Goal: Navigation & Orientation: Understand site structure

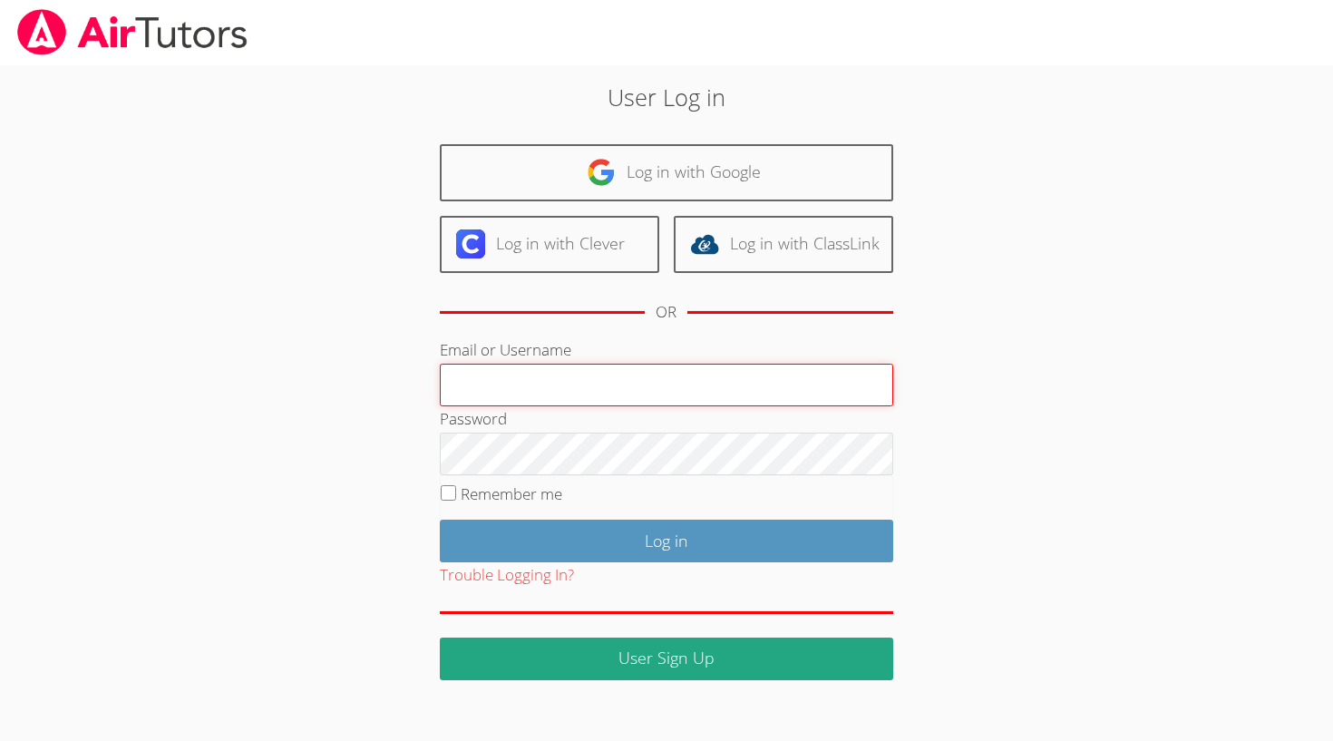
type input "[EMAIL_ADDRESS][DOMAIN_NAME]"
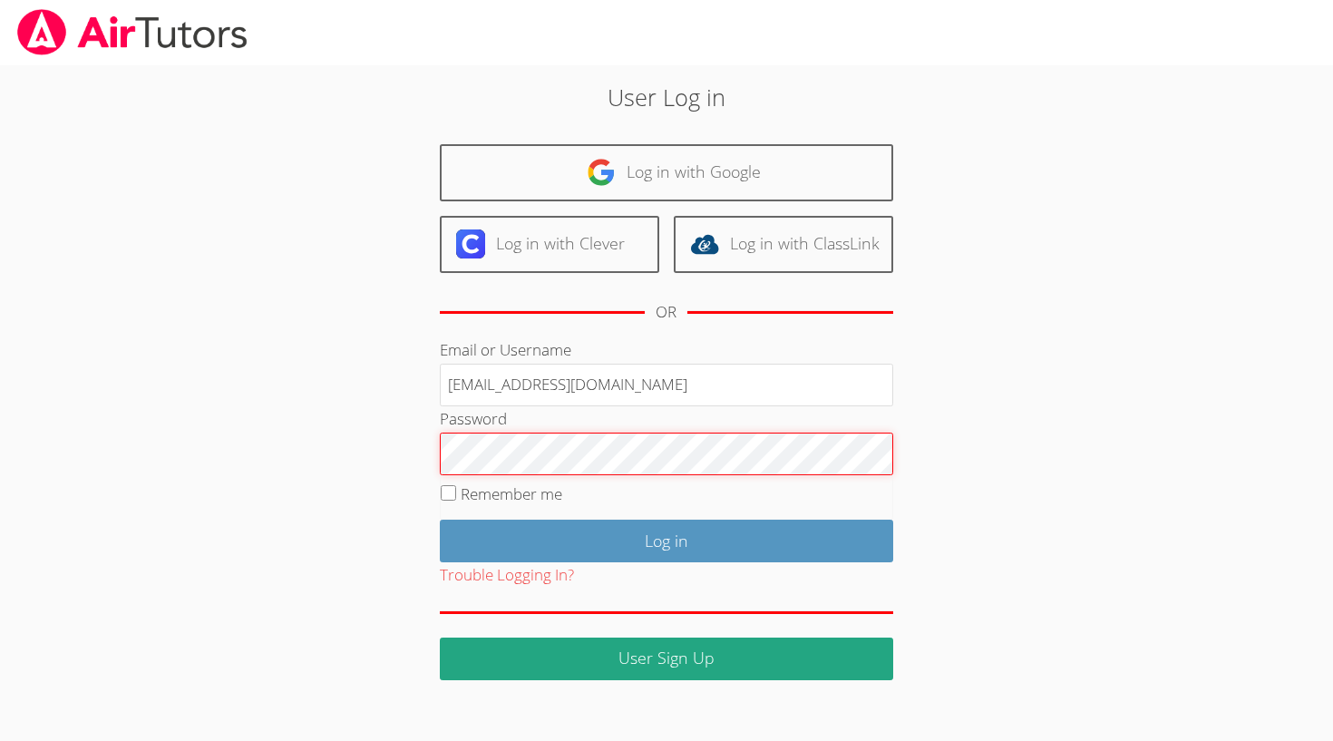
click at [666, 537] on input "Log in" at bounding box center [666, 541] width 453 height 43
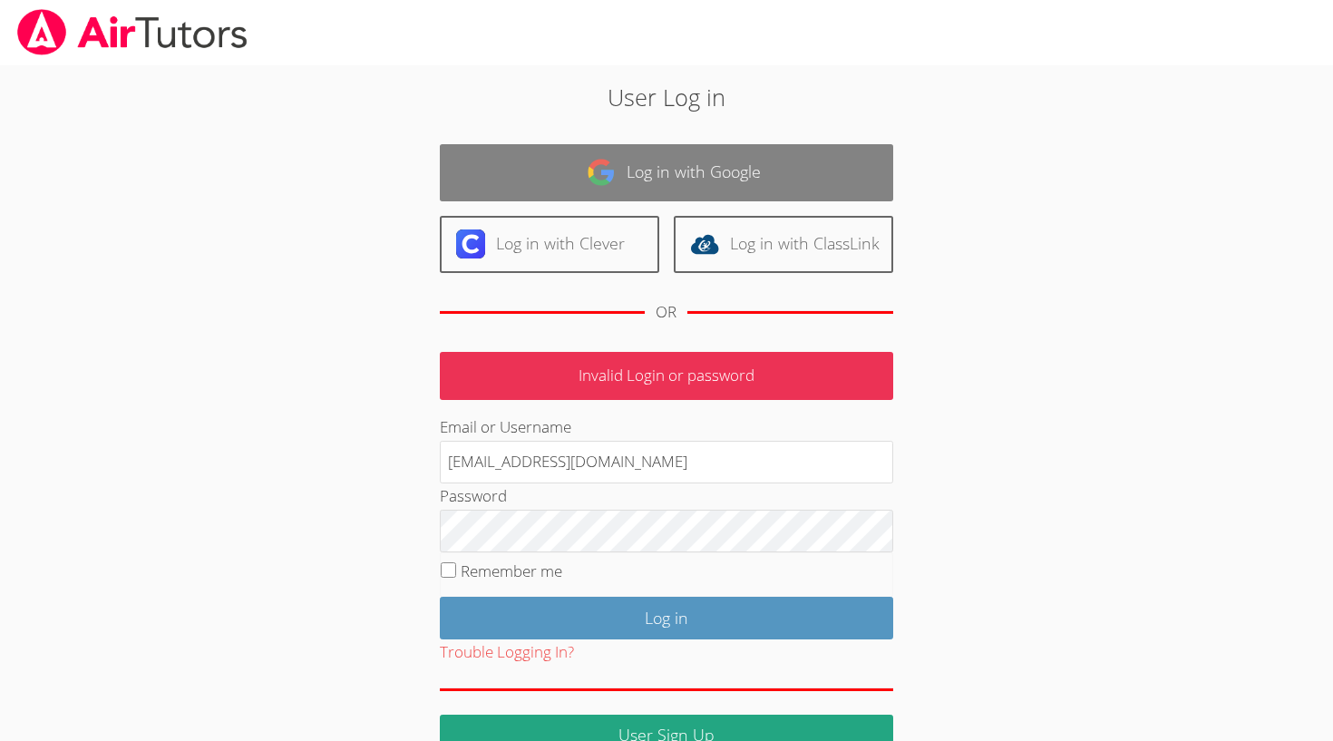
click at [632, 170] on link "Log in with Google" at bounding box center [666, 172] width 453 height 57
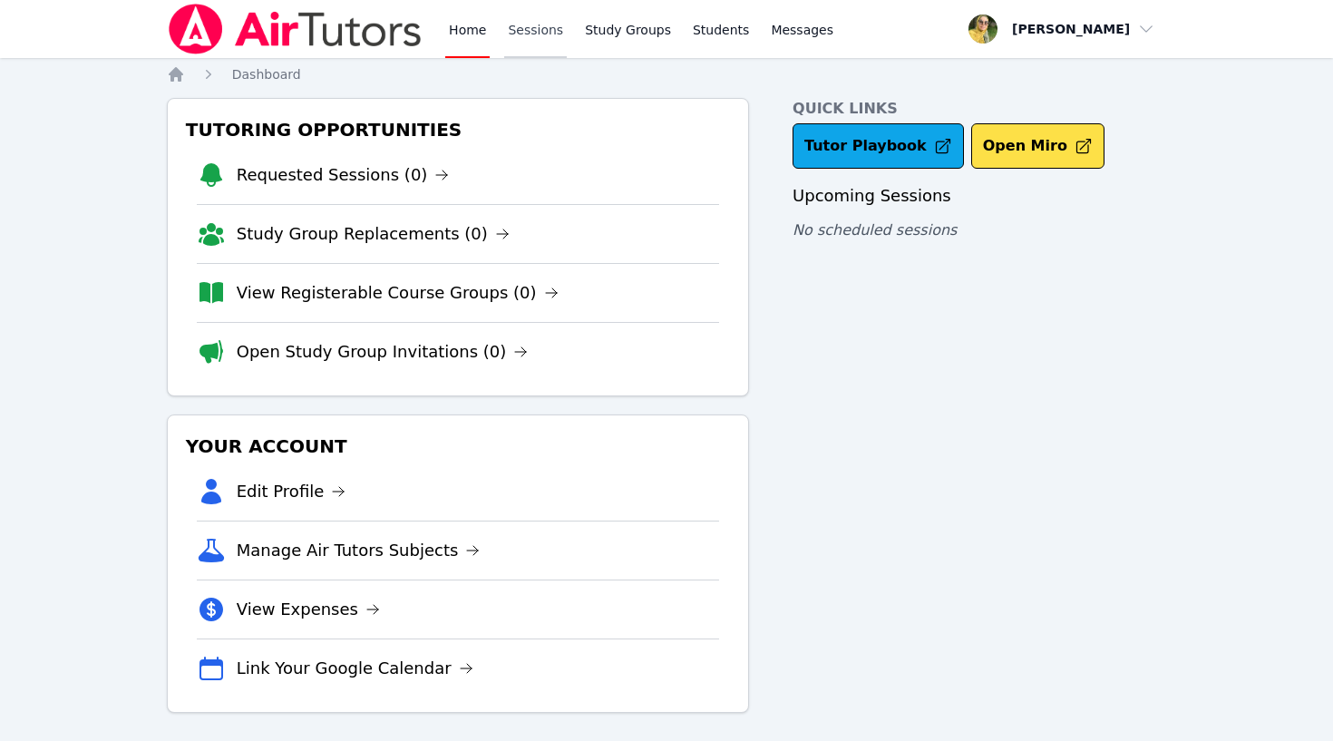
click at [538, 27] on link "Sessions" at bounding box center [535, 29] width 63 height 58
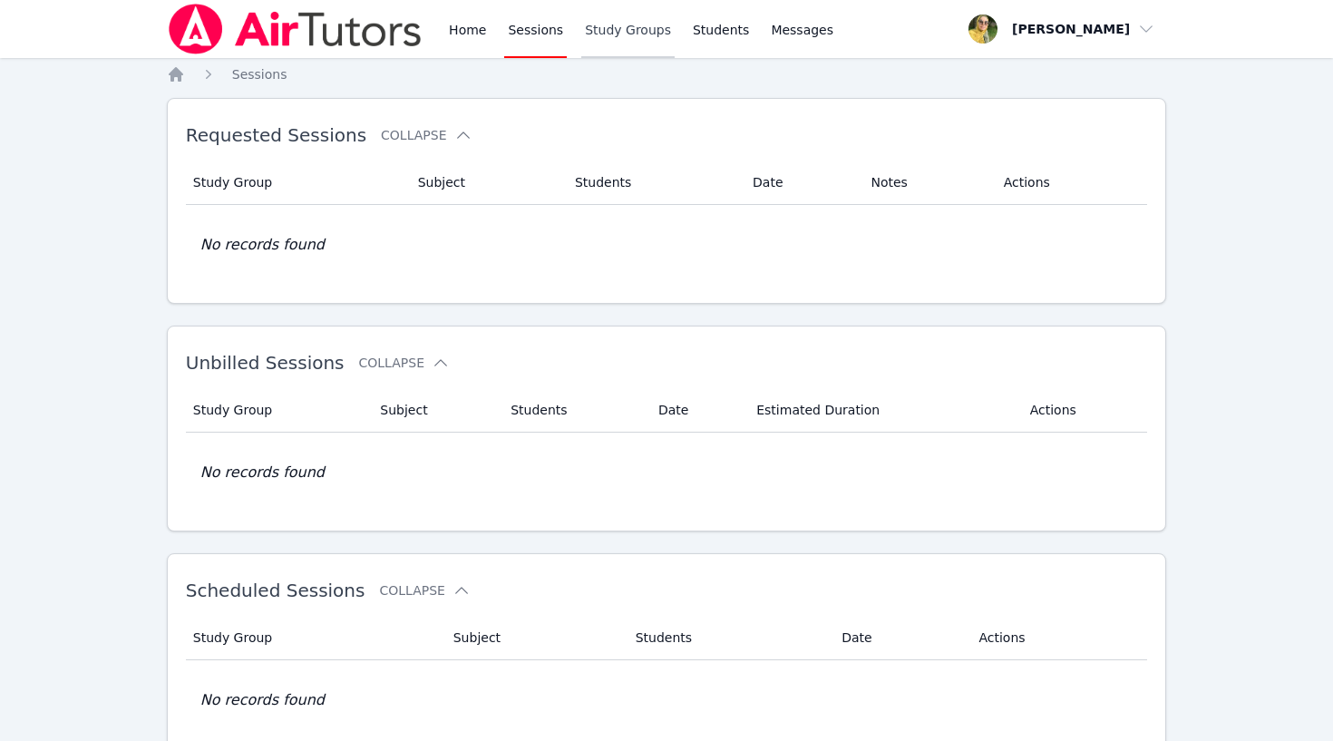
click at [639, 38] on link "Study Groups" at bounding box center [627, 29] width 93 height 58
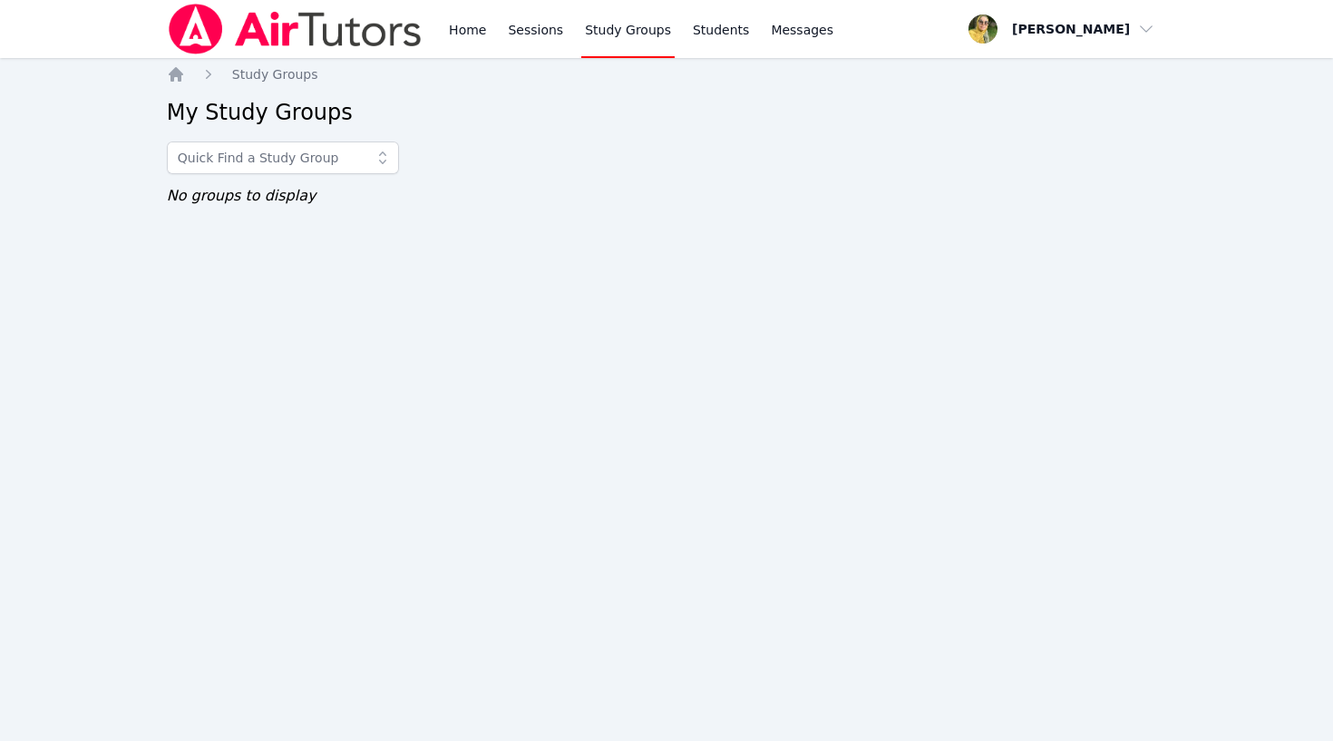
click at [1098, 27] on span "button" at bounding box center [1062, 29] width 198 height 40
click at [438, 210] on div "Home Study Groups My Study Groups No groups to display" at bounding box center [667, 154] width 1000 height 178
click at [469, 490] on div "Home Sessions Study Groups Students Messages Open user menu Ereida Benitez Open…" at bounding box center [666, 370] width 1333 height 741
click at [272, 40] on img at bounding box center [295, 29] width 257 height 51
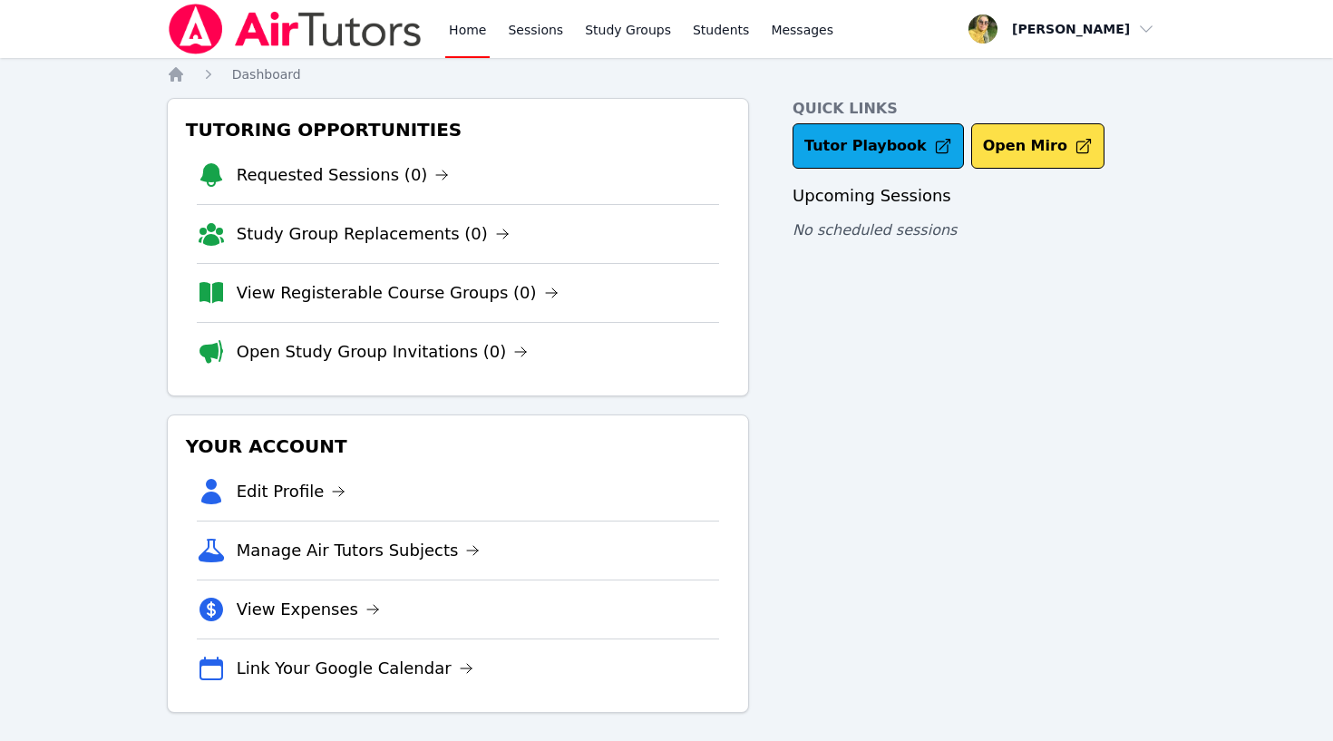
click at [1097, 24] on span "button" at bounding box center [1062, 29] width 198 height 40
click at [1036, 77] on link "Profile" at bounding box center [1068, 70] width 174 height 33
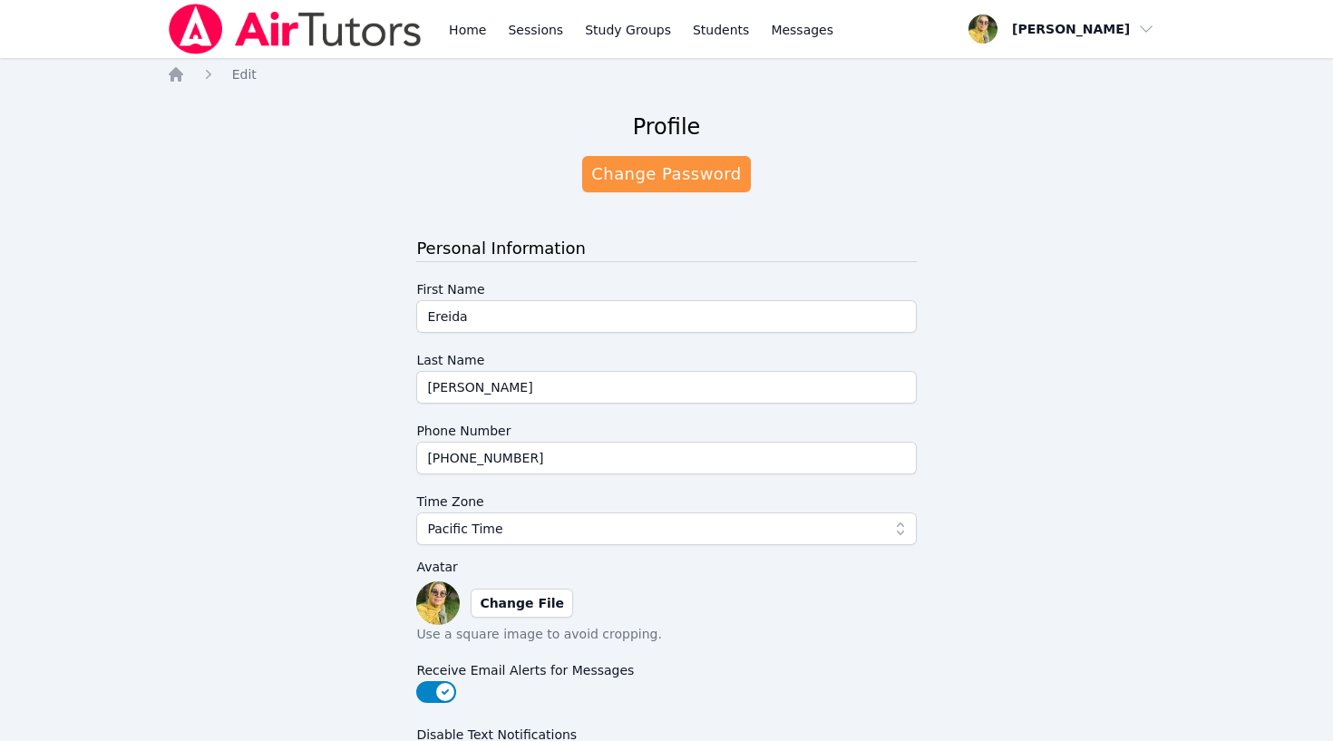
click at [1014, 22] on span "button" at bounding box center [1062, 29] width 198 height 40
click at [1106, 27] on span "button" at bounding box center [1062, 29] width 198 height 40
click at [481, 34] on link "Home" at bounding box center [467, 29] width 44 height 58
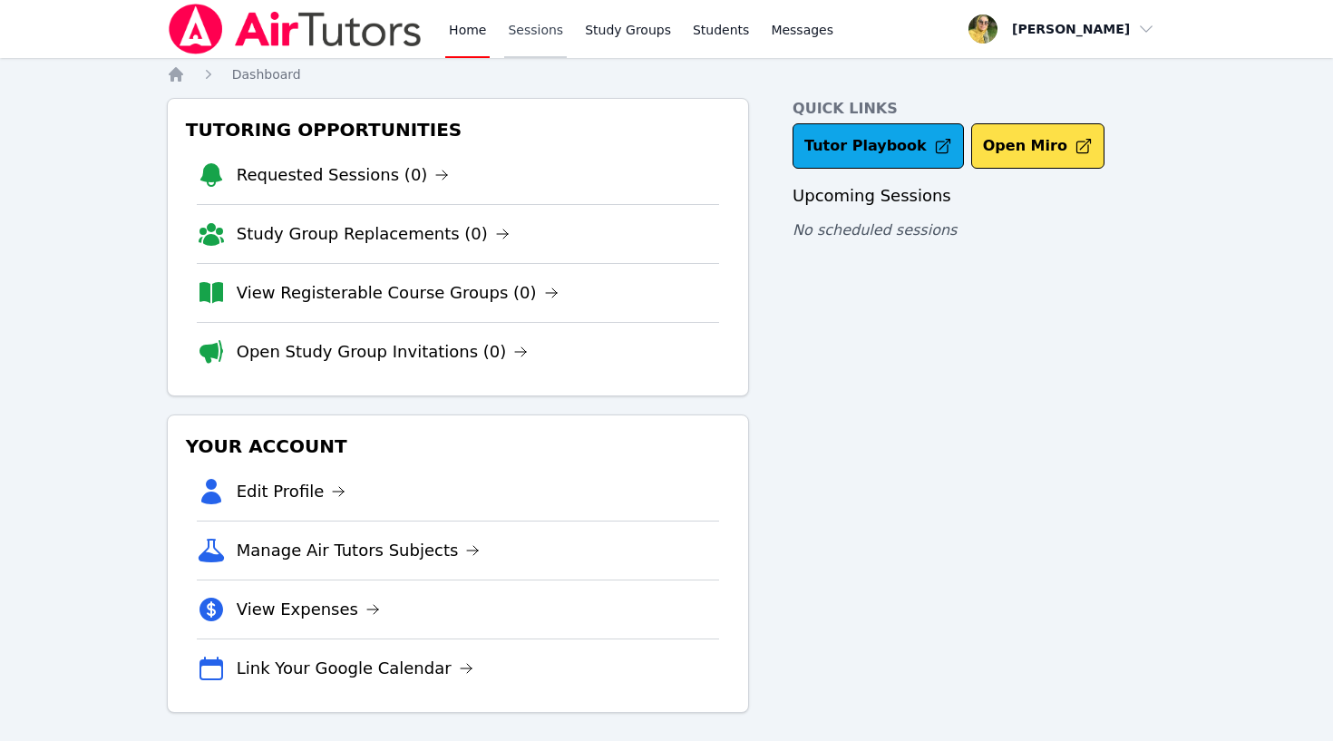
click at [547, 26] on link "Sessions" at bounding box center [535, 29] width 63 height 58
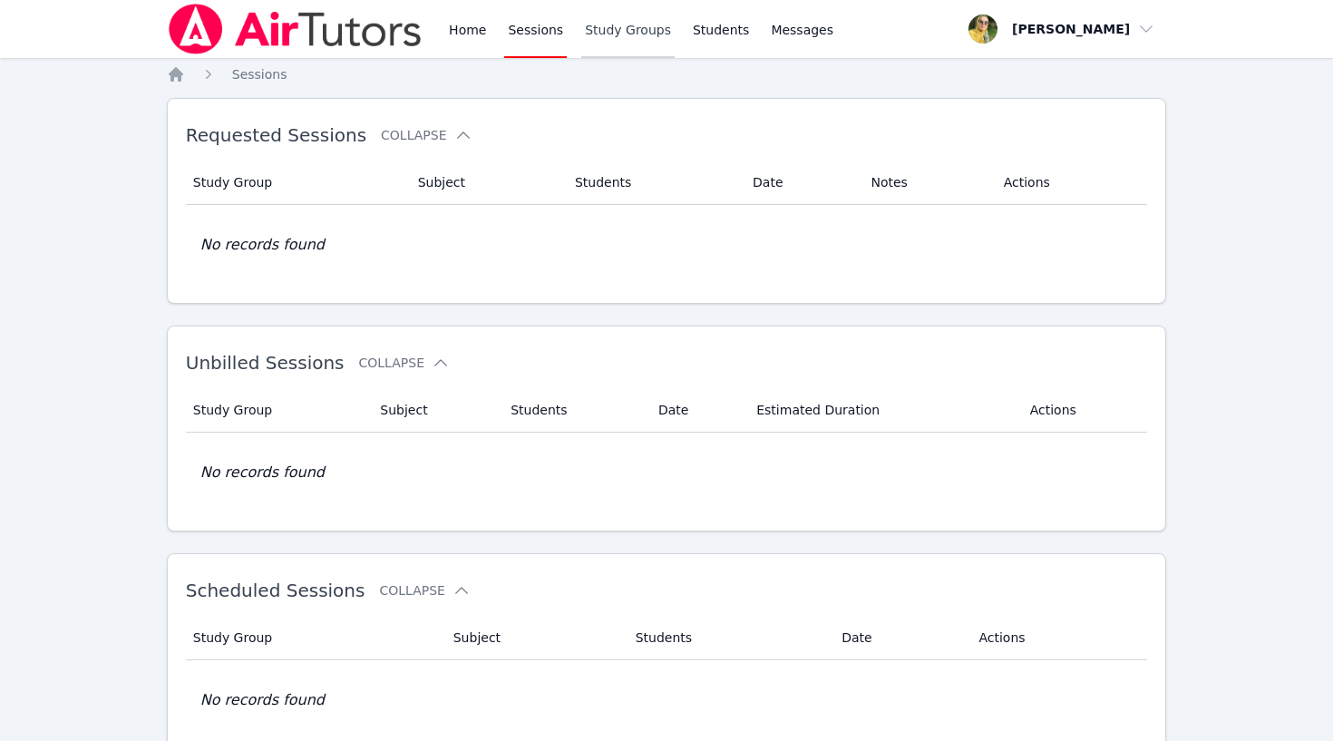
click at [635, 32] on link "Study Groups" at bounding box center [627, 29] width 93 height 58
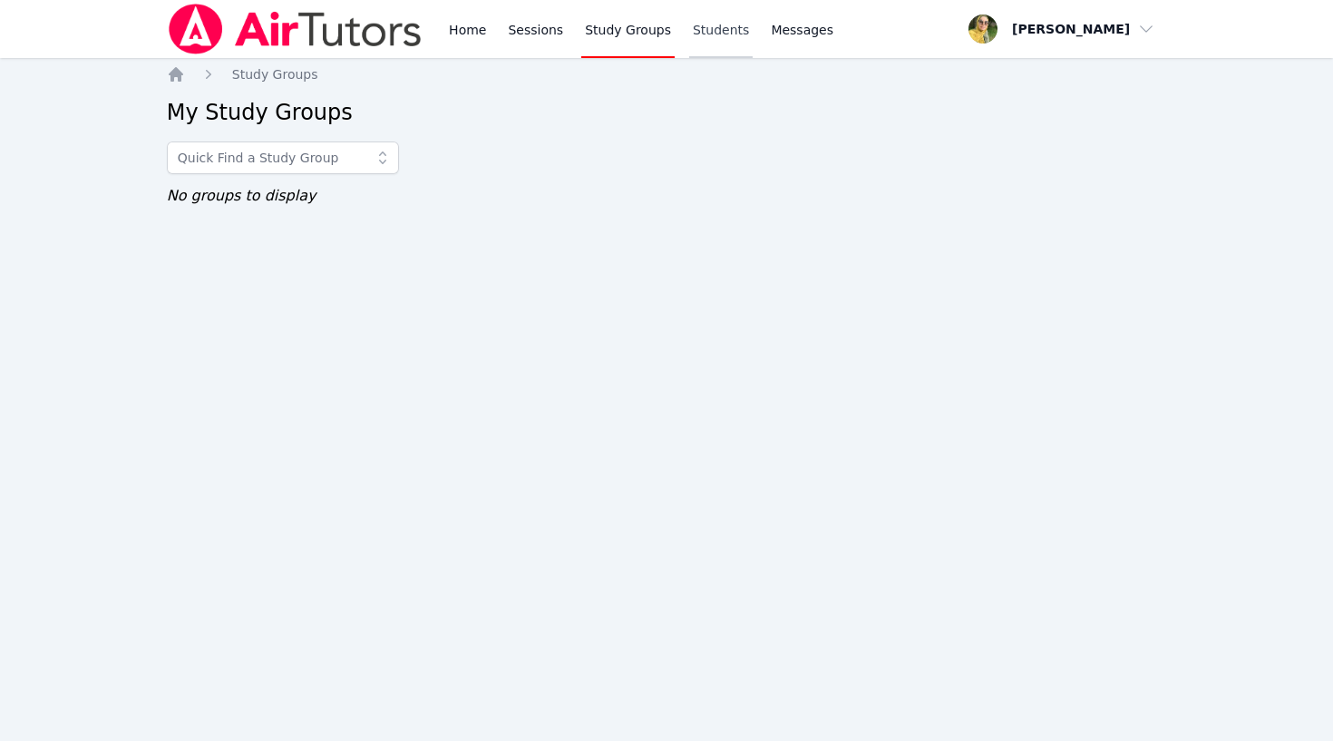
click at [689, 31] on link "Students" at bounding box center [720, 29] width 63 height 58
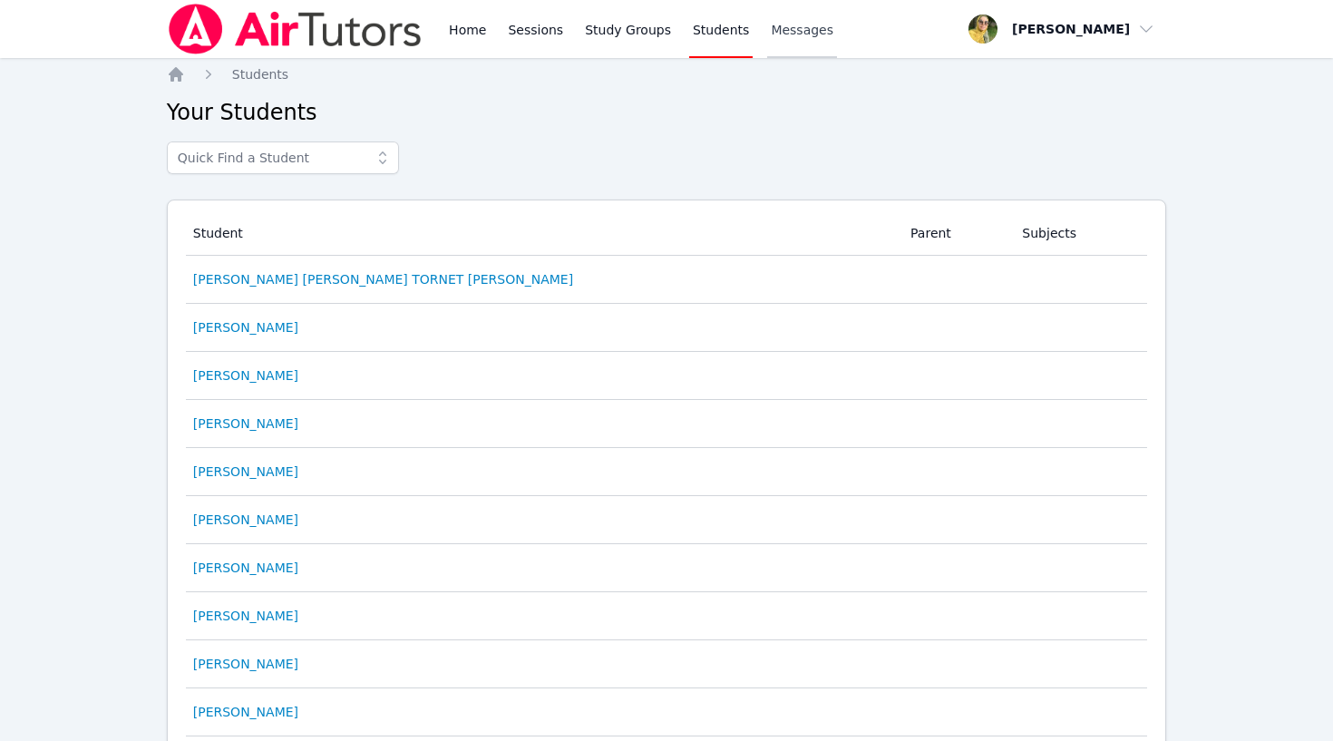
click at [775, 27] on span "Messages" at bounding box center [802, 30] width 63 height 18
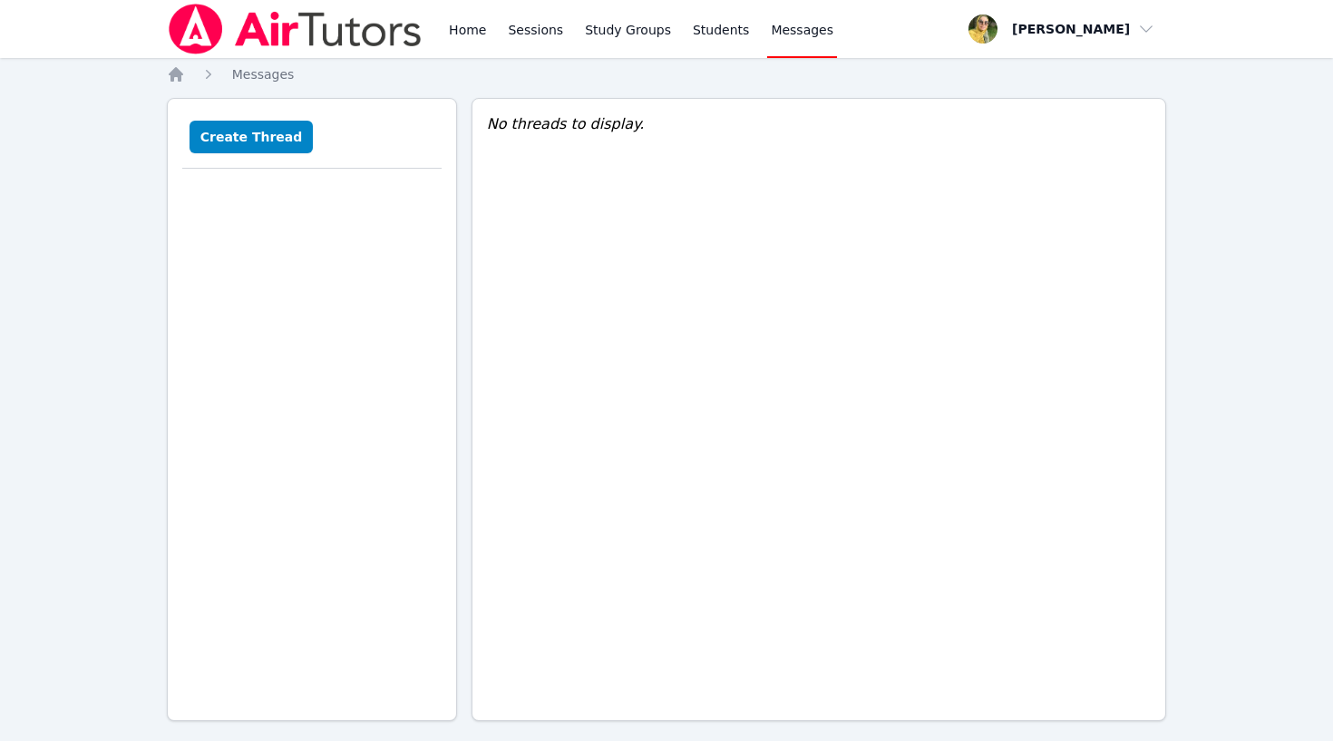
click at [275, 29] on img at bounding box center [295, 29] width 257 height 51
